Goal: Transaction & Acquisition: Purchase product/service

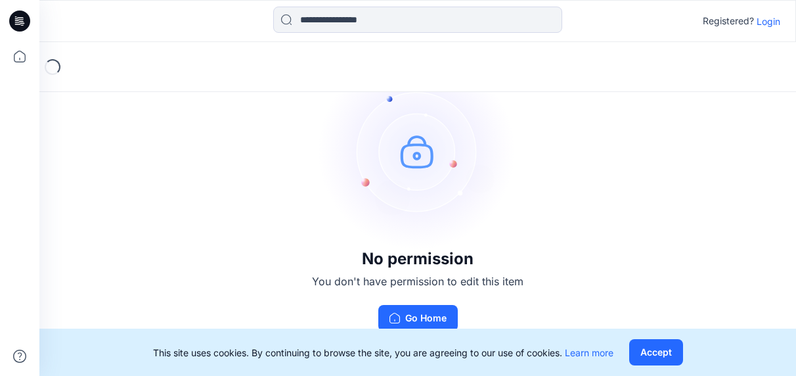
click at [668, 349] on button "Accept" at bounding box center [656, 352] width 54 height 26
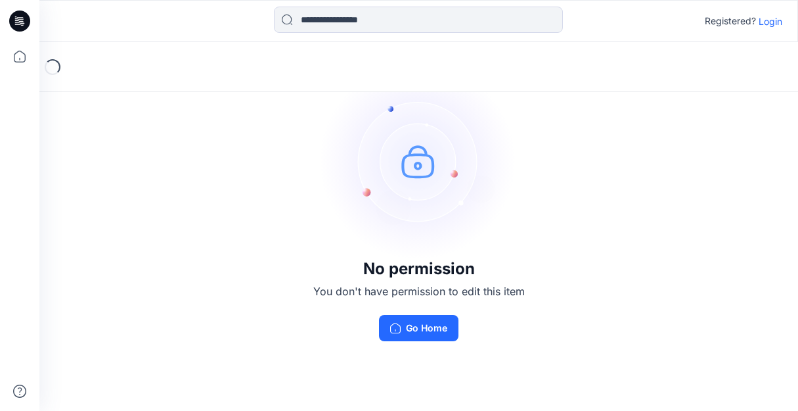
click at [767, 22] on p "Login" at bounding box center [771, 21] width 24 height 14
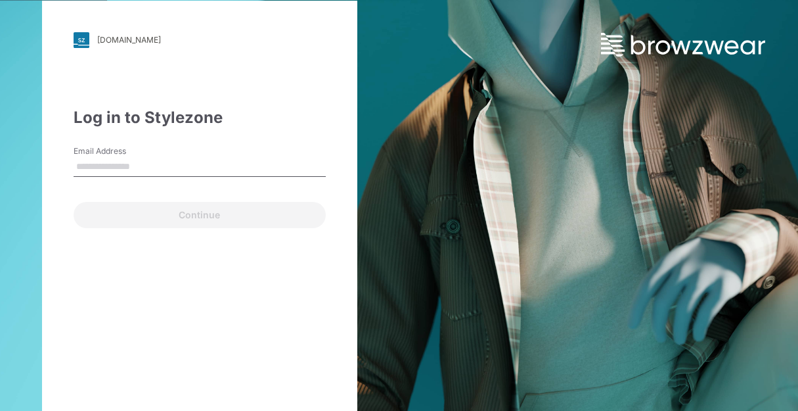
type input "**********"
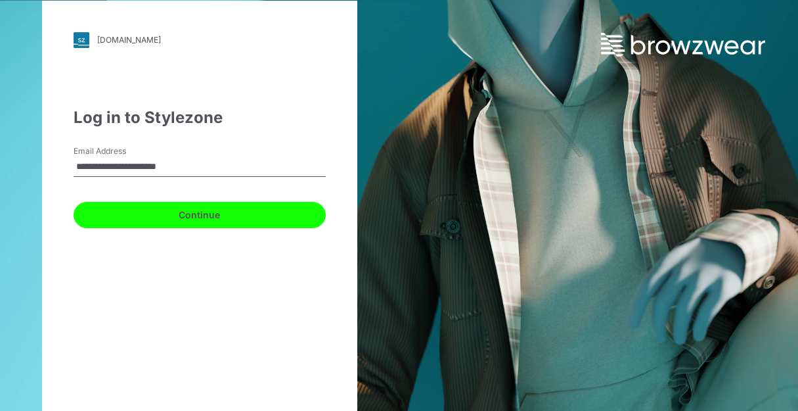
click at [220, 217] on button "Continue" at bounding box center [200, 215] width 252 height 26
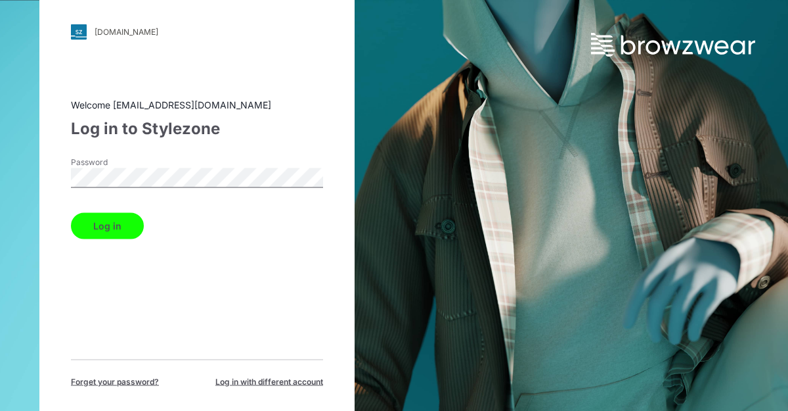
click at [127, 227] on button "Log in" at bounding box center [107, 225] width 73 height 26
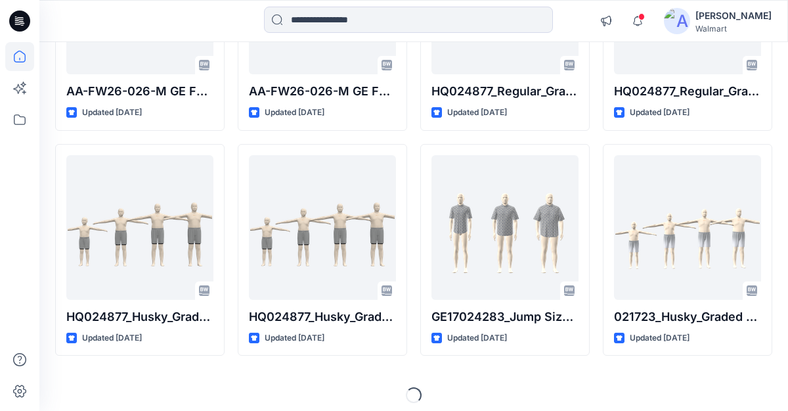
scroll to position [499, 0]
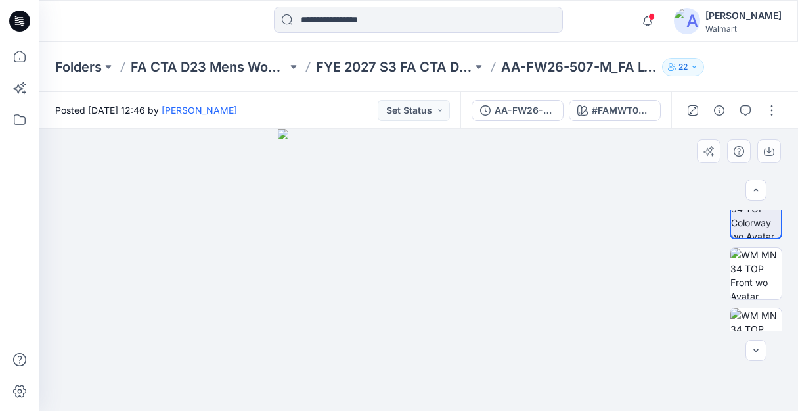
scroll to position [24, 0]
click at [759, 275] on img at bounding box center [756, 272] width 51 height 51
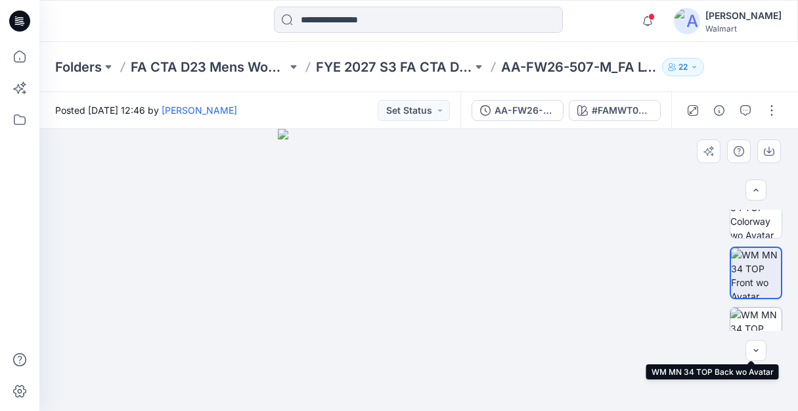
click at [757, 322] on img at bounding box center [756, 332] width 51 height 51
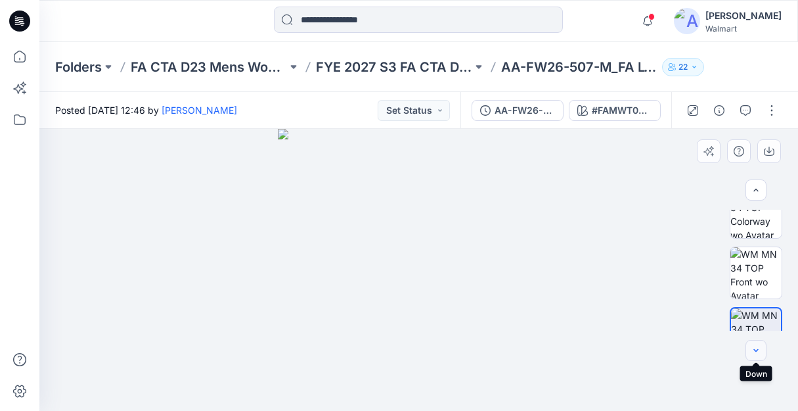
click at [757, 350] on icon "button" at bounding box center [756, 350] width 11 height 11
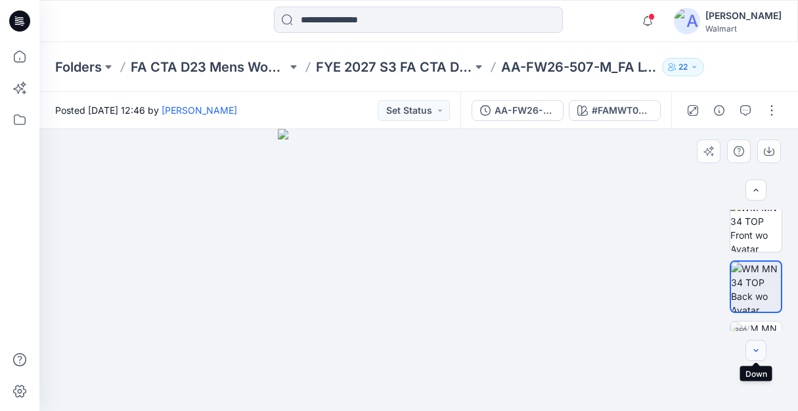
scroll to position [75, 0]
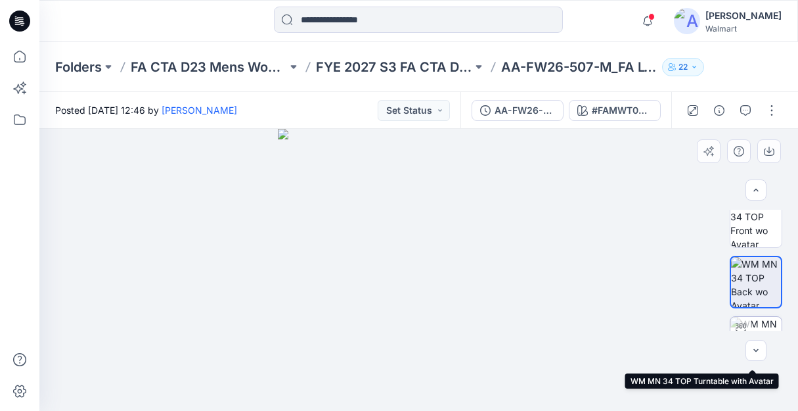
click at [754, 328] on img at bounding box center [756, 342] width 51 height 51
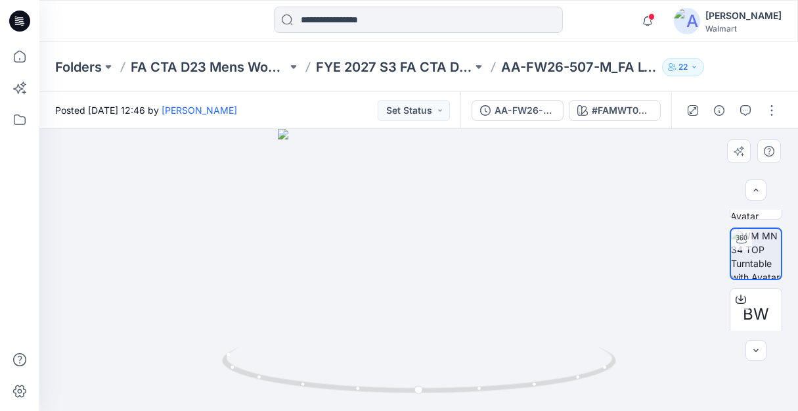
scroll to position [173, 0]
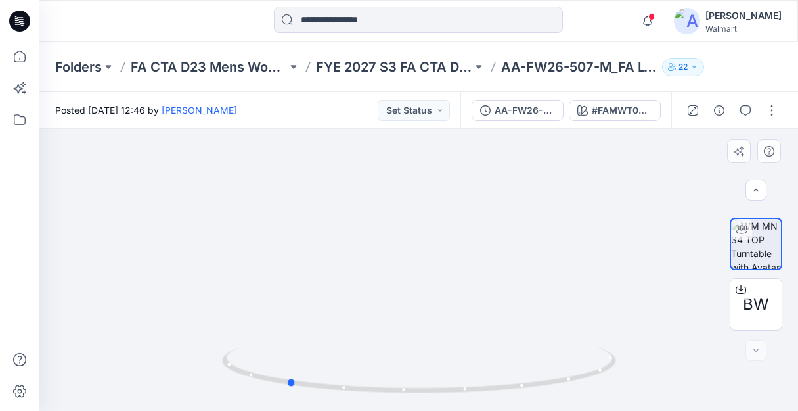
drag, startPoint x: 420, startPoint y: 386, endPoint x: 258, endPoint y: 337, distance: 169.4
click at [263, 342] on div at bounding box center [418, 270] width 759 height 282
